Goal: Information Seeking & Learning: Learn about a topic

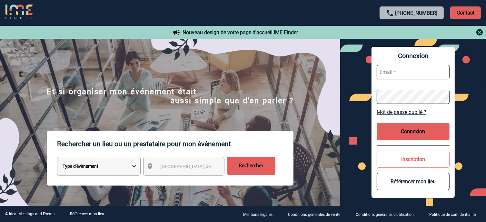
click at [133, 167] on select "Type d'évènement Séminaire avec nuitée Réunion Repas de groupe Team Building & …" at bounding box center [99, 166] width 84 height 19
select select "2"
click at [57, 158] on select "Type d'évènement Séminaire avec nuitée Réunion Repas de groupe Team Building & …" at bounding box center [99, 166] width 84 height 19
click at [202, 169] on span "Ville, département, région..." at bounding box center [205, 166] width 90 height 5
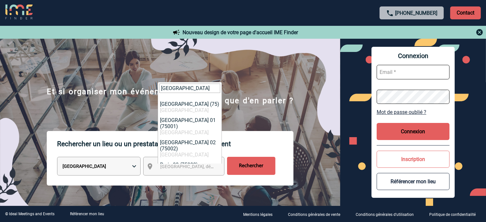
scroll to position [129, 0]
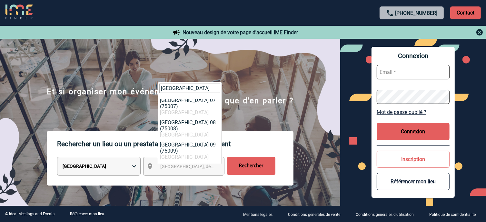
type input "PARIS"
select select "17"
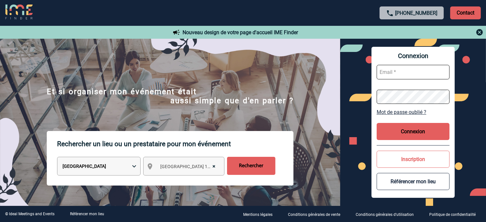
click at [415, 72] on input "text" at bounding box center [413, 72] width 73 height 15
type input "bterrache@macif.fr"
click at [251, 165] on input "Rechercher" at bounding box center [251, 166] width 48 height 18
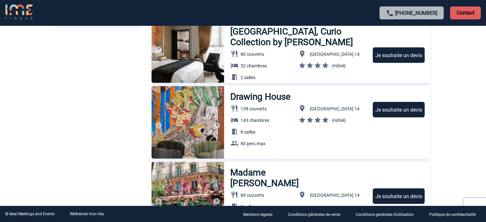
scroll to position [358, 0]
